Goal: Information Seeking & Learning: Learn about a topic

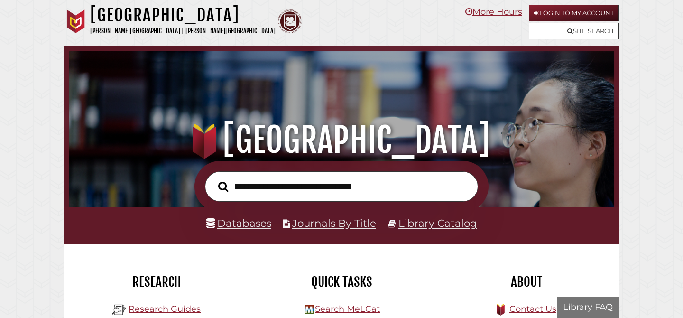
scroll to position [180, 540]
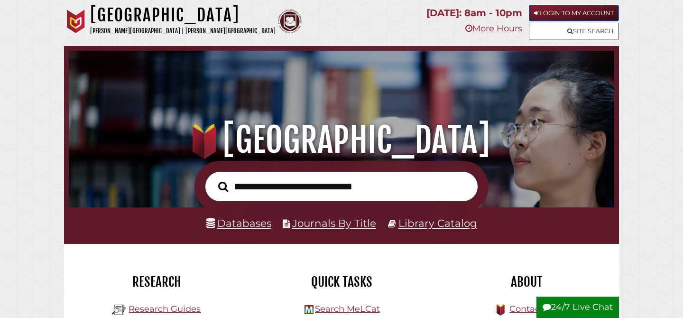
click at [575, 15] on link "Login to My Account" at bounding box center [574, 13] width 90 height 17
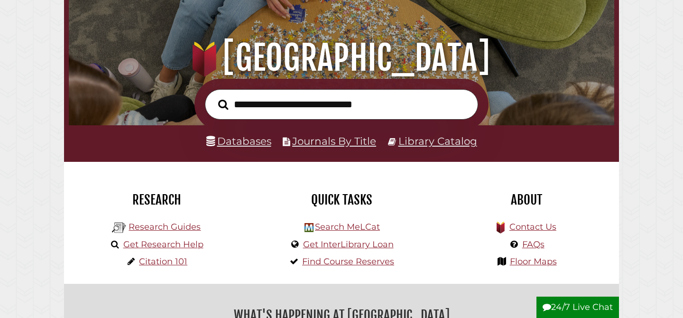
scroll to position [83, 0]
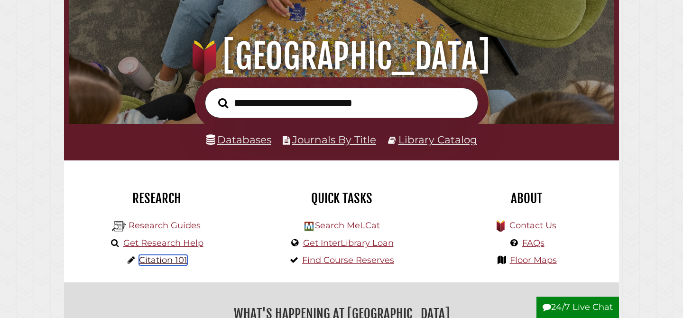
click at [165, 262] on link "Citation 101" at bounding box center [163, 260] width 48 height 10
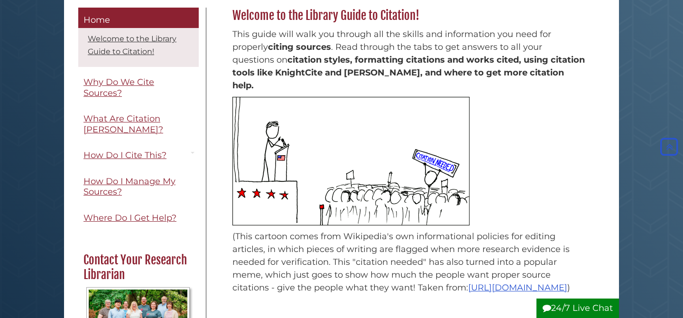
scroll to position [94, 0]
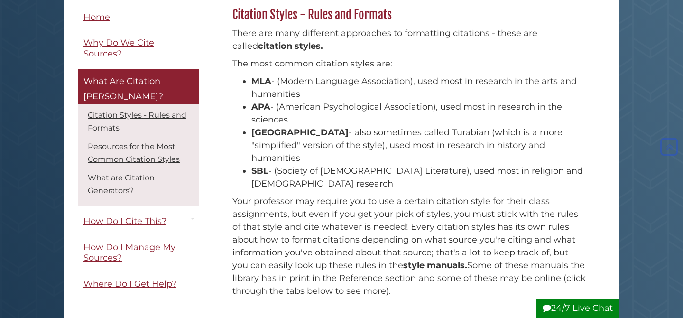
scroll to position [134, 0]
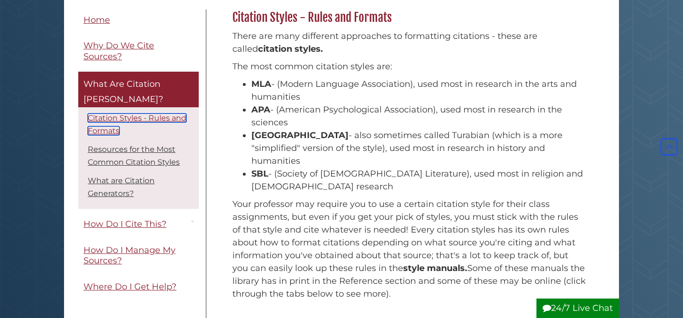
click at [137, 113] on link "Citation Styles - Rules and Formats" at bounding box center [137, 124] width 99 height 22
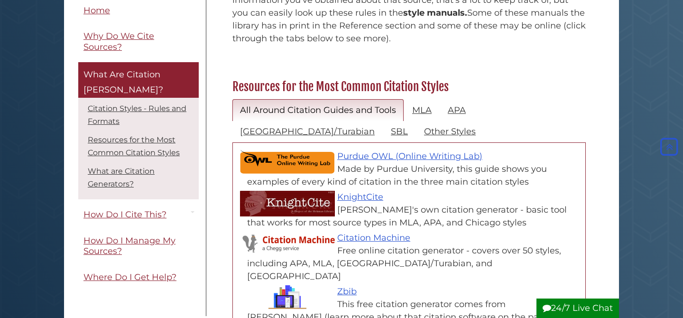
scroll to position [390, 0]
click at [422, 99] on link "MLA" at bounding box center [421, 110] width 35 height 22
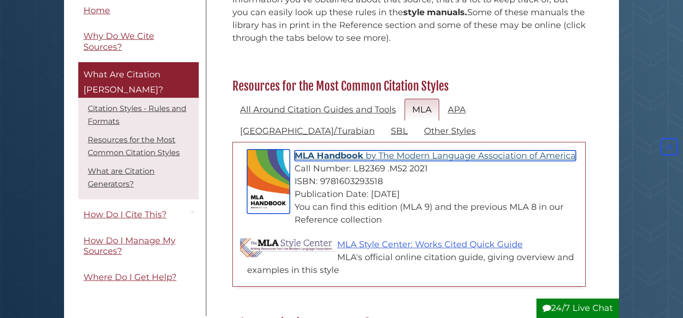
click at [336, 150] on span "MLA Handbook" at bounding box center [328, 155] width 69 height 10
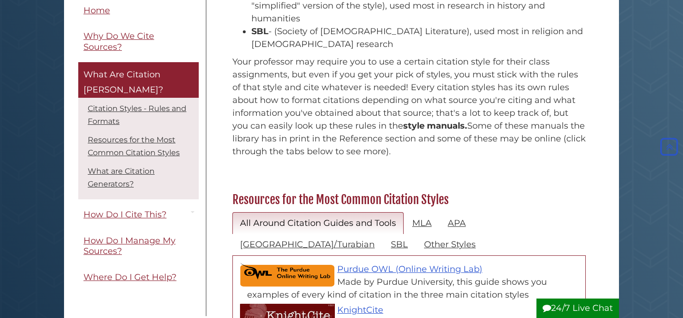
scroll to position [278, 0]
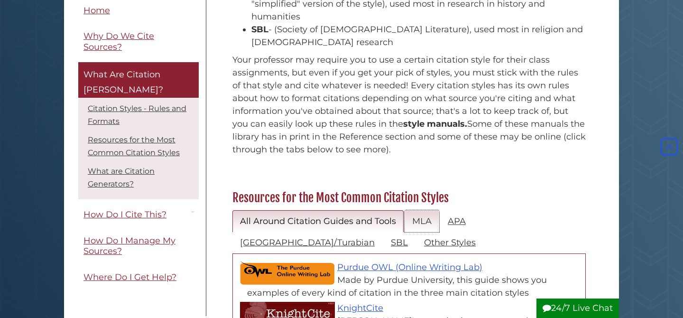
click at [419, 210] on link "MLA" at bounding box center [421, 221] width 35 height 22
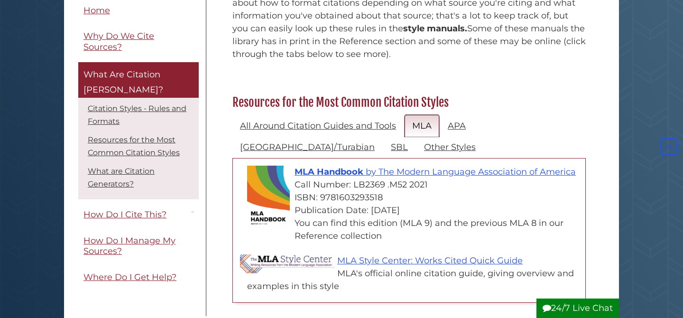
scroll to position [373, 0]
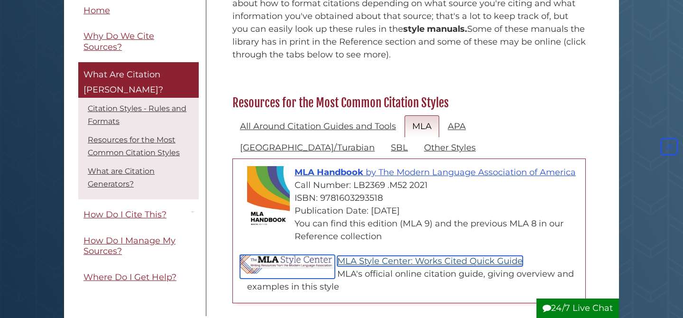
click at [426, 256] on link "MLA Style Center: Works Cited Quick Guide" at bounding box center [429, 261] width 185 height 10
